Goal: Find specific page/section: Find specific page/section

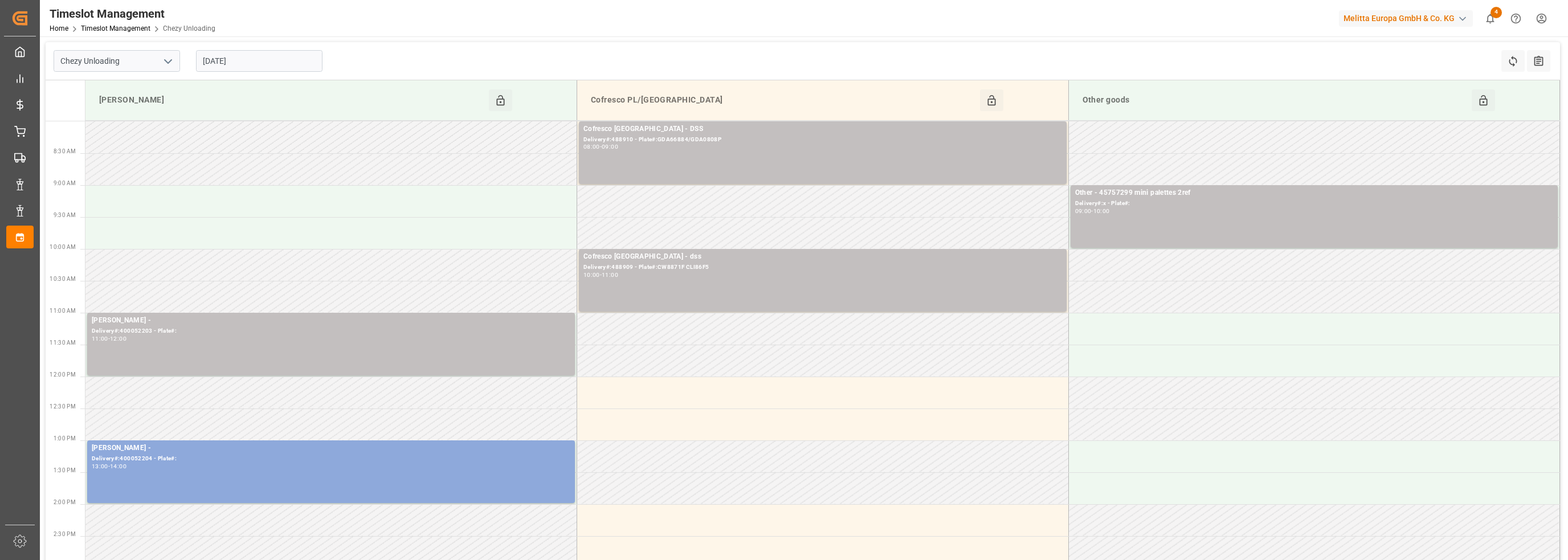
click at [168, 59] on icon "open menu" at bounding box center [168, 61] width 14 height 14
click at [109, 89] on div "Chezy Loading" at bounding box center [117, 86] width 125 height 26
type input "Chezy Loading"
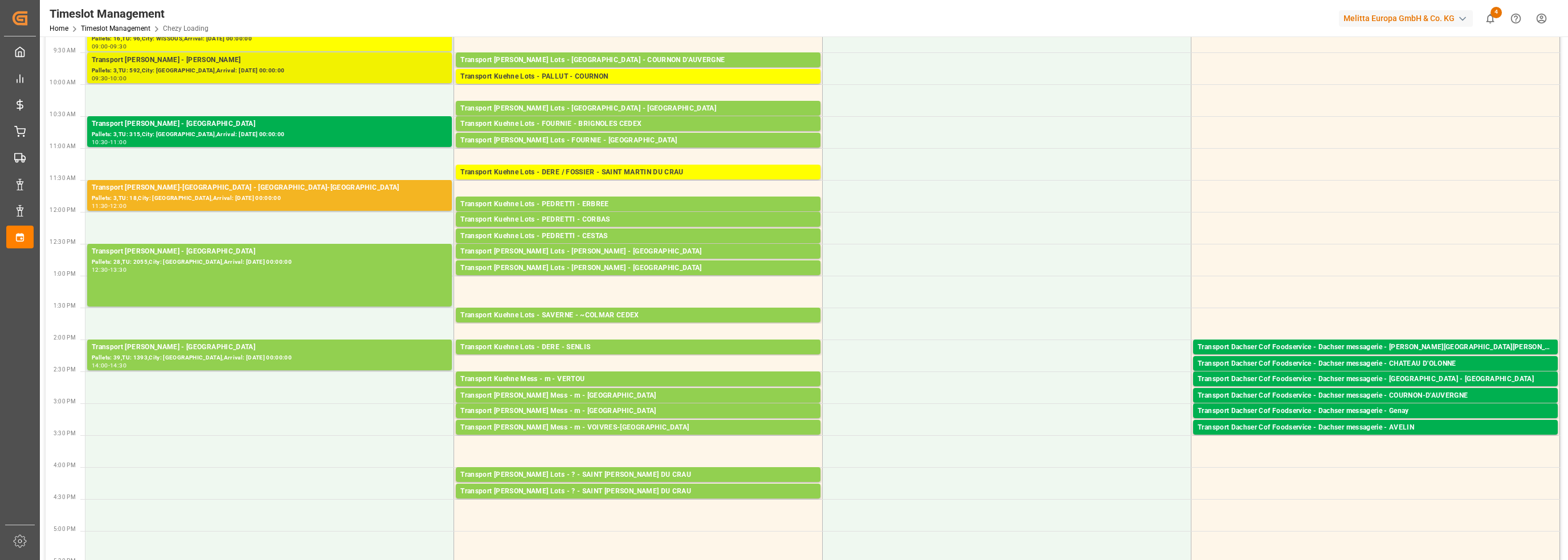
scroll to position [171, 0]
